Goal: Task Accomplishment & Management: Complete application form

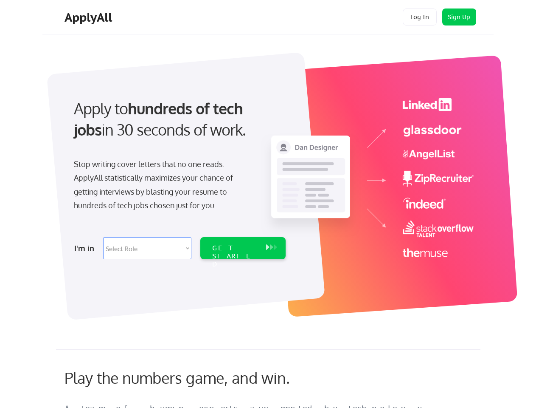
click at [268, 204] on div "Apply to hundreds of tech jobs in 30 seconds of work. Stop writing cover letter…" at bounding box center [178, 176] width 237 height 174
click at [269, 181] on div "Apply to hundreds of tech jobs in 30 seconds of work. Stop writing cover letter…" at bounding box center [178, 176] width 237 height 174
click at [179, 176] on div "Stop writing cover letters that no one reads. ApplyAll statistically maximizes …" at bounding box center [161, 184] width 174 height 55
click at [178, 126] on div "Apply to hundreds of tech jobs in 30 seconds of work." at bounding box center [178, 119] width 208 height 43
click at [161, 186] on div "Stop writing cover letters that no one reads. ApplyAll statistically maximizes …" at bounding box center [161, 184] width 174 height 55
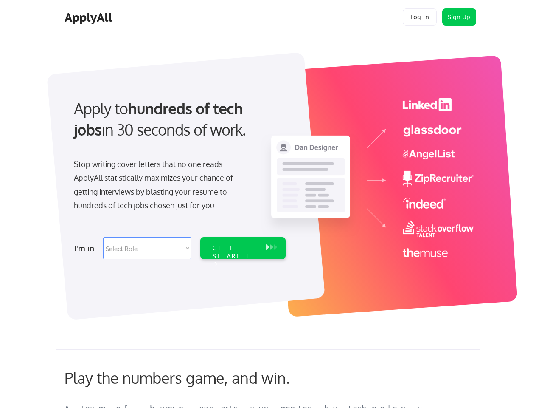
click at [179, 248] on select "Select Role Software Engineering Product Management Customer Success Sales UI/U…" at bounding box center [147, 248] width 88 height 22
click at [86, 248] on div "I'm in" at bounding box center [86, 248] width 24 height 14
click at [147, 248] on select "Select Role Software Engineering Product Management Customer Success Sales UI/U…" at bounding box center [147, 248] width 88 height 22
click at [243, 248] on div "GET STARTED" at bounding box center [234, 256] width 45 height 25
click at [235, 248] on div "GET STARTED" at bounding box center [234, 256] width 45 height 25
